Goal: Task Accomplishment & Management: Use online tool/utility

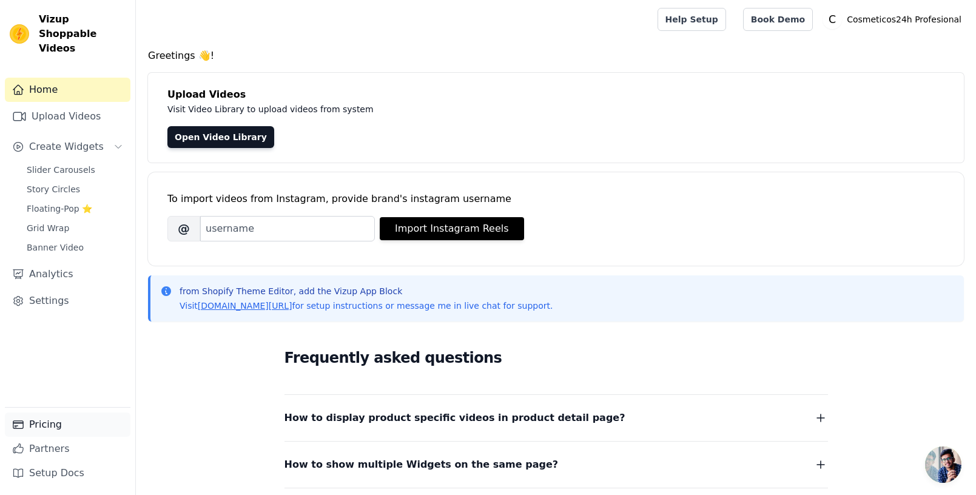
click at [50, 417] on link "Pricing" at bounding box center [68, 424] width 126 height 24
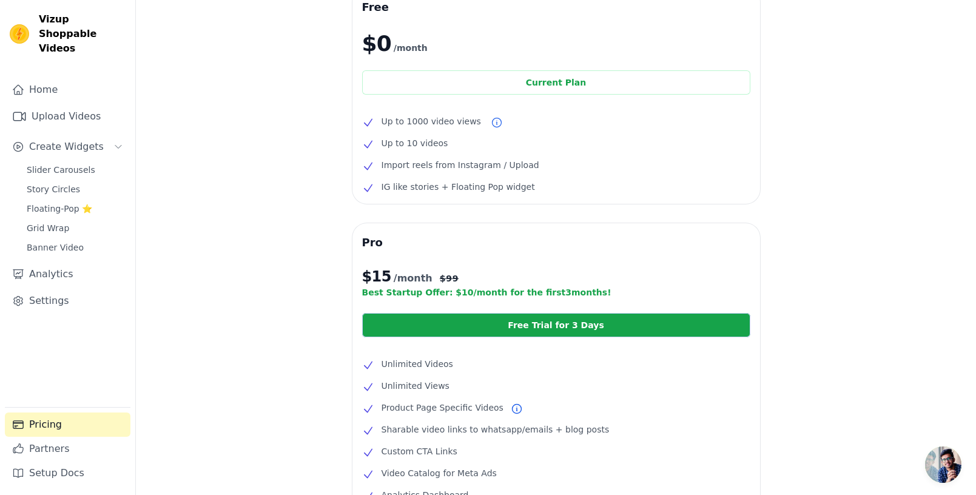
scroll to position [182, 0]
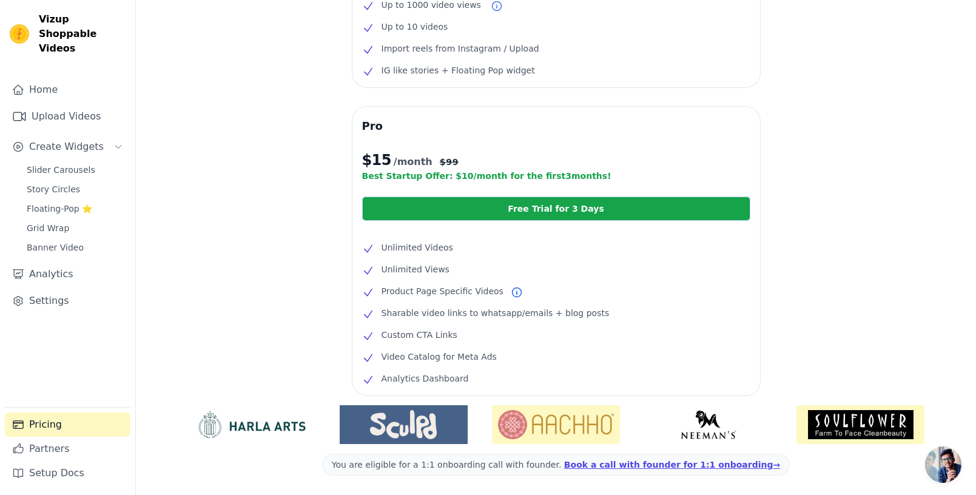
drag, startPoint x: 369, startPoint y: 179, endPoint x: 581, endPoint y: 172, distance: 212.4
click at [581, 172] on p "Best Startup Offer: $ 10 /month for the first 3 months!" at bounding box center [556, 176] width 388 height 12
click at [48, 164] on span "Slider Carousels" at bounding box center [61, 170] width 69 height 12
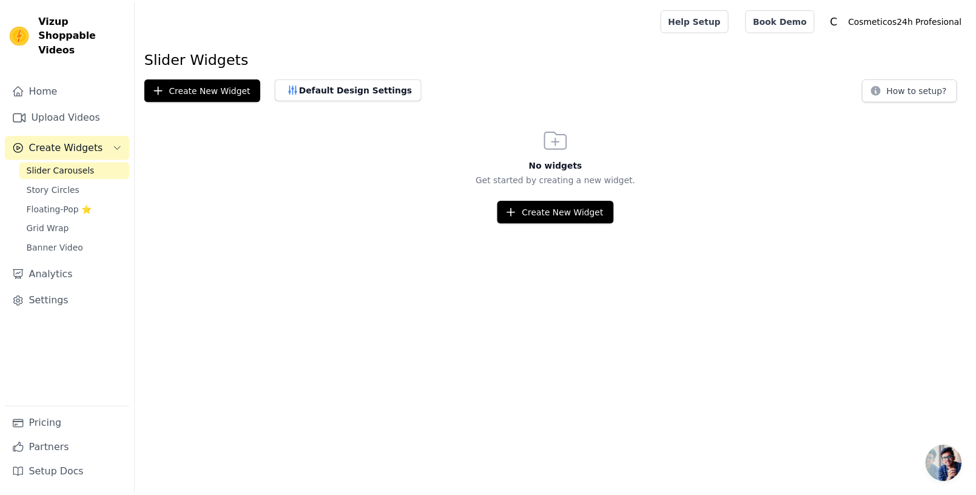
scroll to position [182, 0]
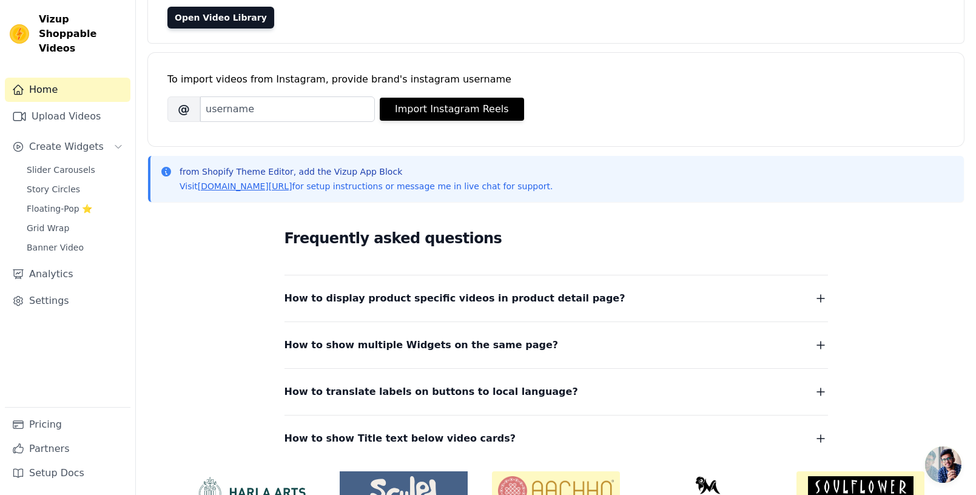
scroll to position [121, 0]
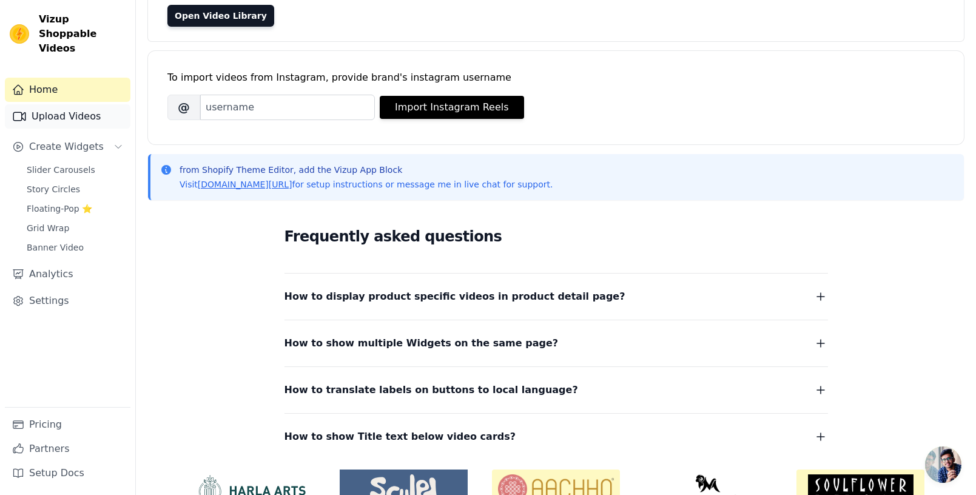
click at [59, 106] on link "Upload Videos" at bounding box center [68, 116] width 126 height 24
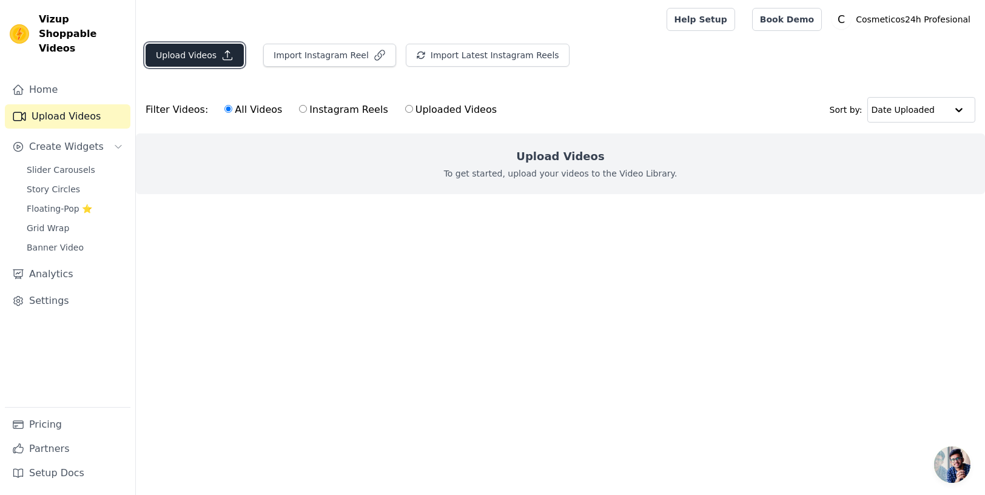
click at [187, 55] on button "Upload Videos" at bounding box center [195, 55] width 98 height 23
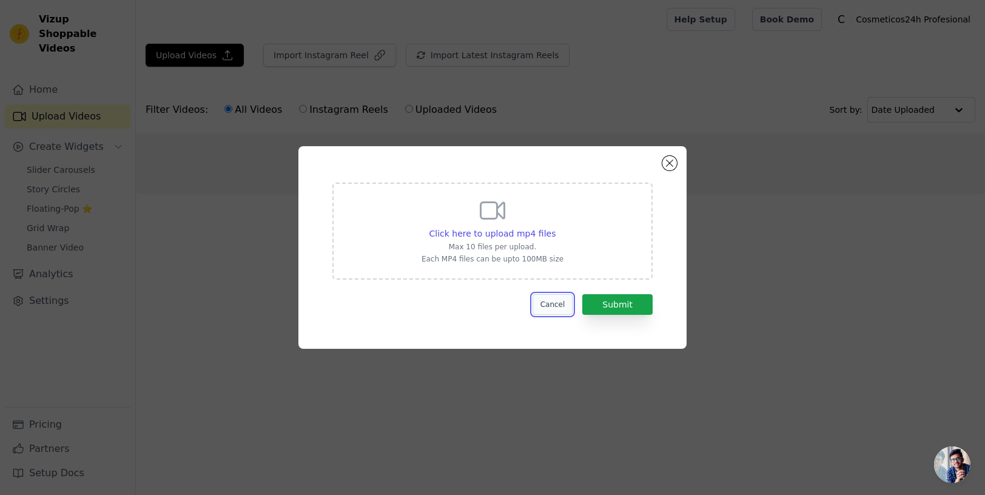
click at [557, 305] on button "Cancel" at bounding box center [552, 304] width 41 height 21
